Goal: Task Accomplishment & Management: Manage account settings

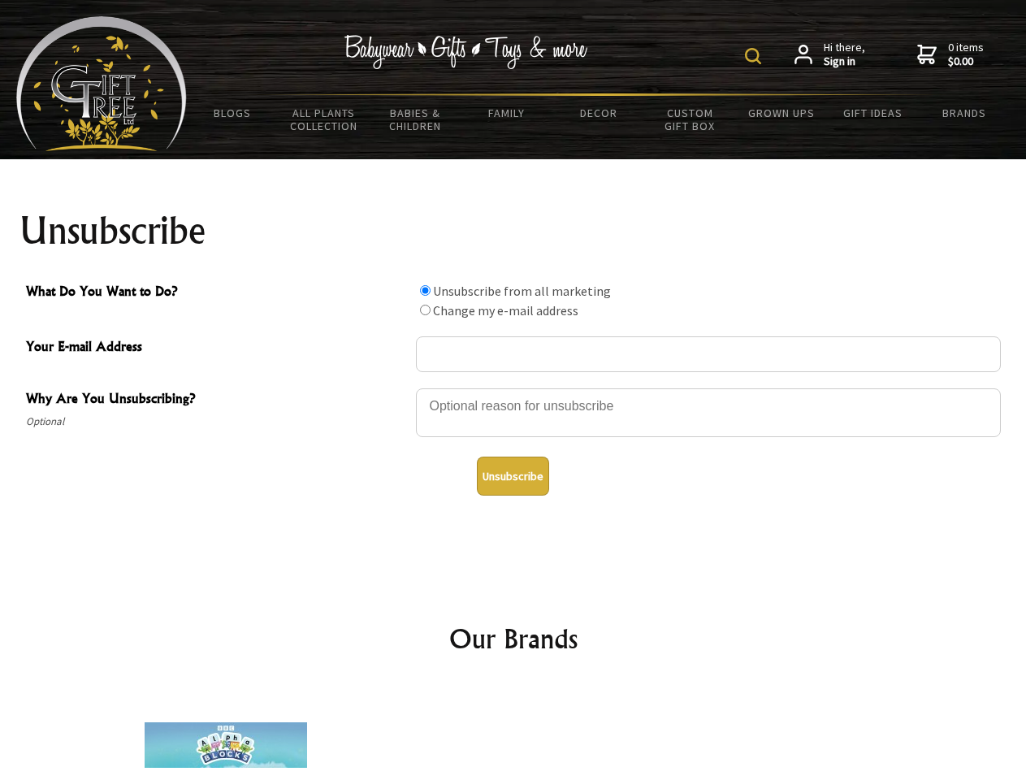
click at [756, 56] on img at bounding box center [753, 56] width 16 height 16
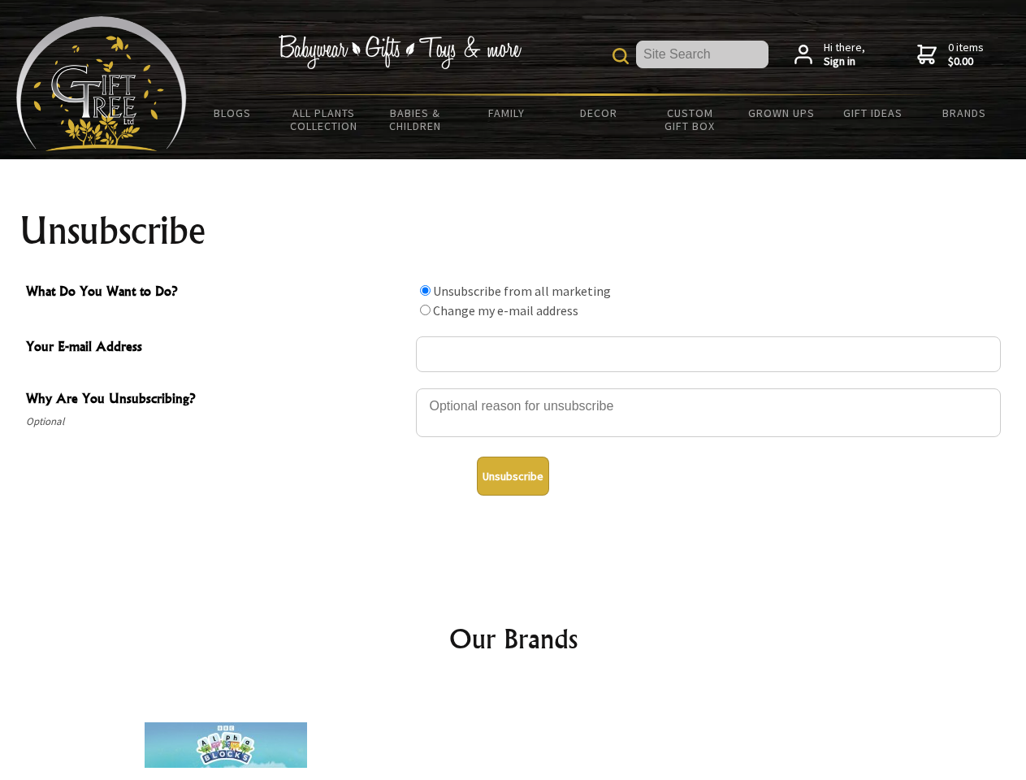
click at [513, 388] on div at bounding box center [708, 415] width 585 height 57
click at [425, 290] on input "What Do You Want to Do?" at bounding box center [425, 290] width 11 height 11
click at [425, 310] on input "What Do You Want to Do?" at bounding box center [425, 310] width 11 height 11
radio input "true"
click at [513, 476] on button "Unsubscribe" at bounding box center [513, 476] width 72 height 39
